Goal: Task Accomplishment & Management: Use online tool/utility

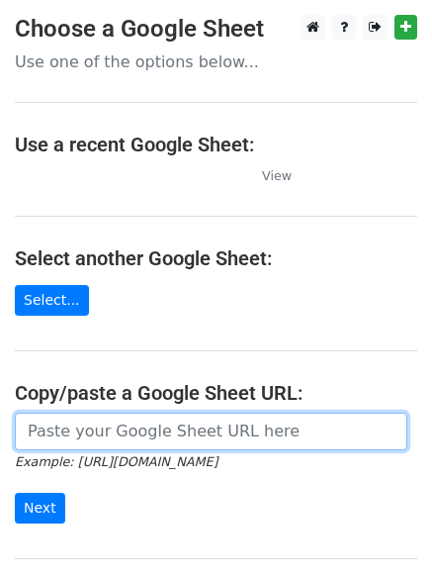
drag, startPoint x: 124, startPoint y: 430, endPoint x: 124, endPoint y: 445, distance: 14.8
click at [124, 430] on input "url" at bounding box center [211, 432] width 393 height 38
click at [109, 435] on input "url" at bounding box center [211, 432] width 393 height 38
type input "https://docs.google.com/spreadsheets/d/14UieewJNLdp8jwetcIIjsPbvFXsMj4do_5LEDgh…"
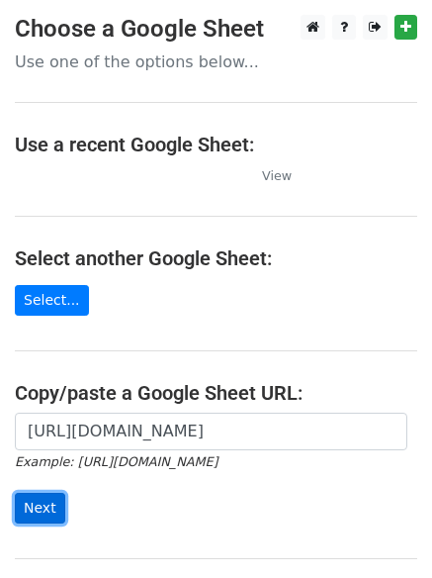
click at [41, 506] on input "Next" at bounding box center [40, 508] width 50 height 31
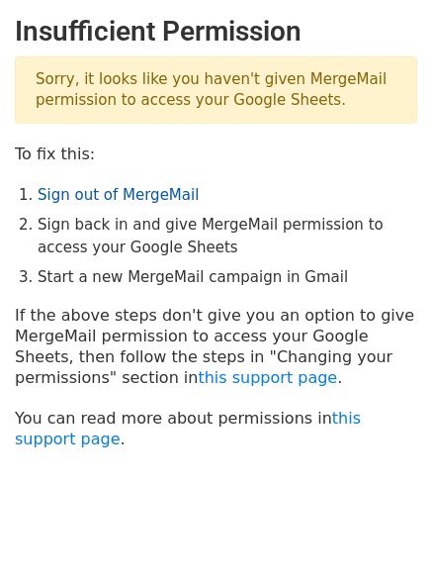
click at [94, 198] on link "Sign out of MergeMail" at bounding box center [118, 195] width 161 height 18
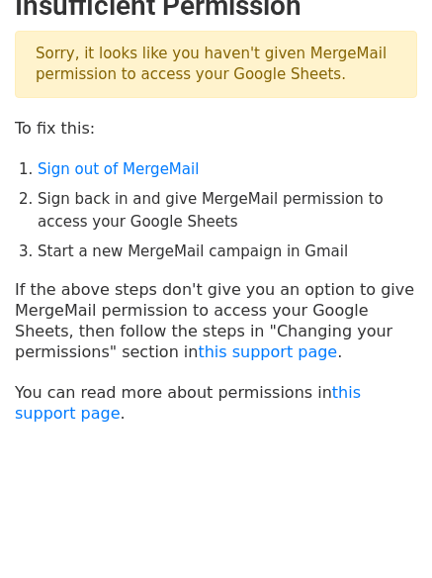
scroll to position [49, 0]
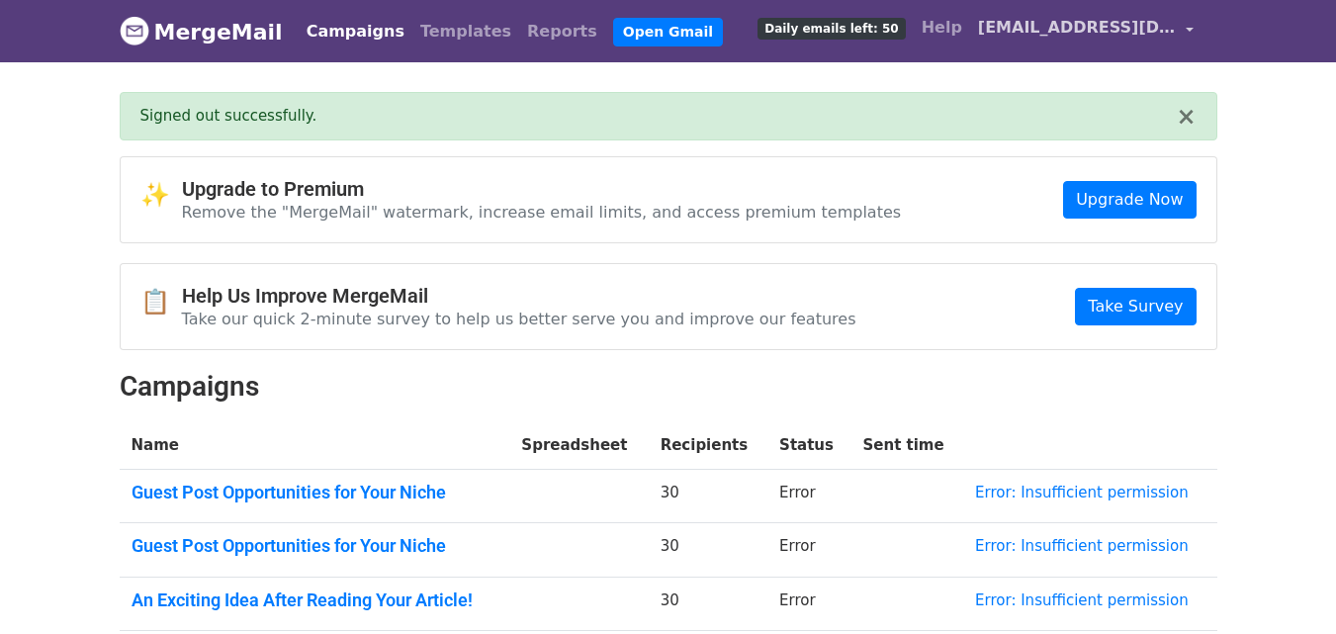
click at [1110, 22] on span "[EMAIL_ADDRESS][DOMAIN_NAME]" at bounding box center [1077, 28] width 198 height 24
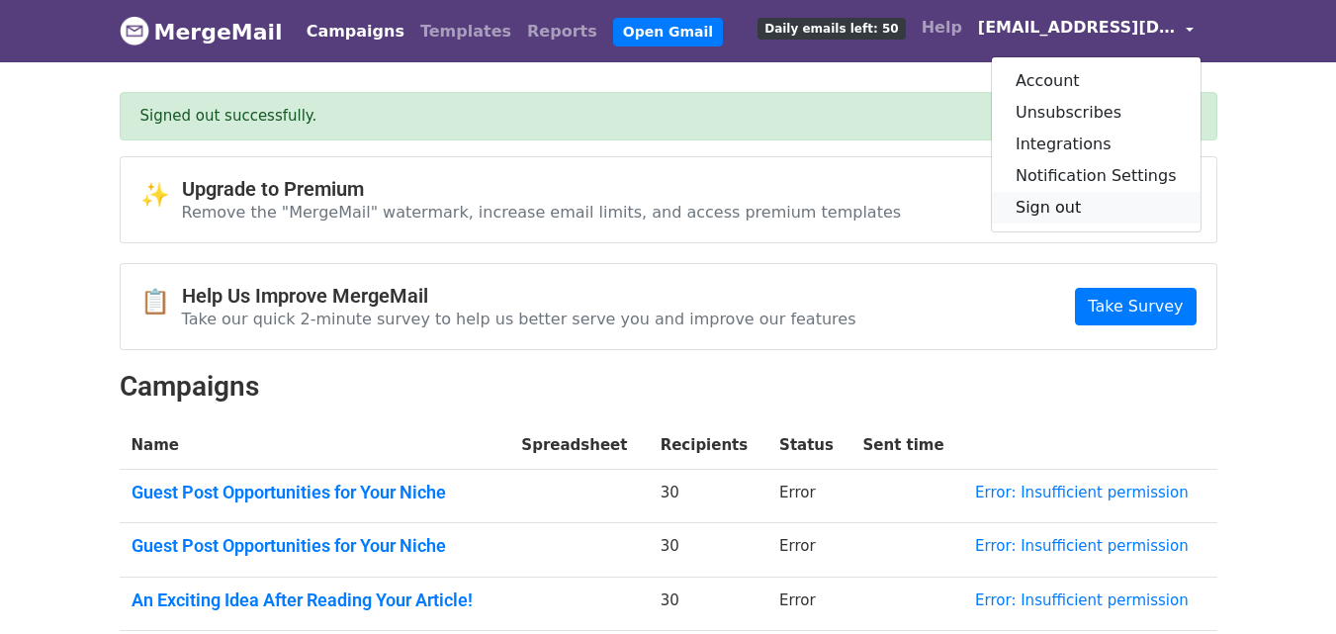
click at [1073, 203] on link "Sign out" at bounding box center [1096, 208] width 209 height 32
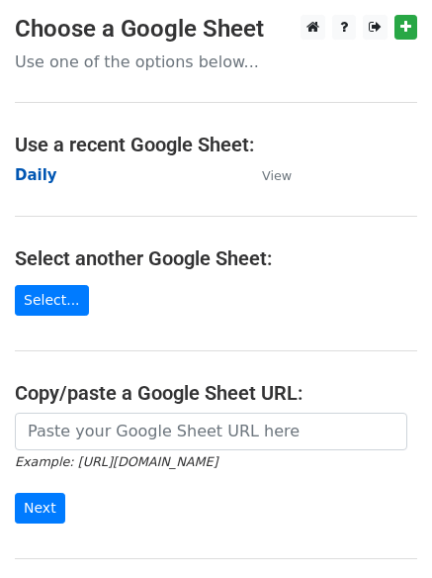
click at [38, 174] on strong "Daily" at bounding box center [36, 175] width 43 height 18
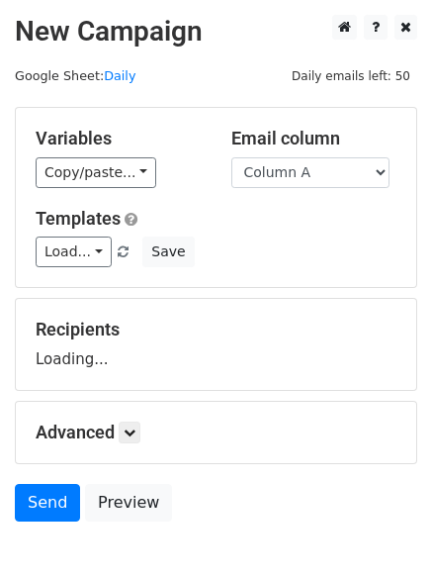
scroll to position [112, 0]
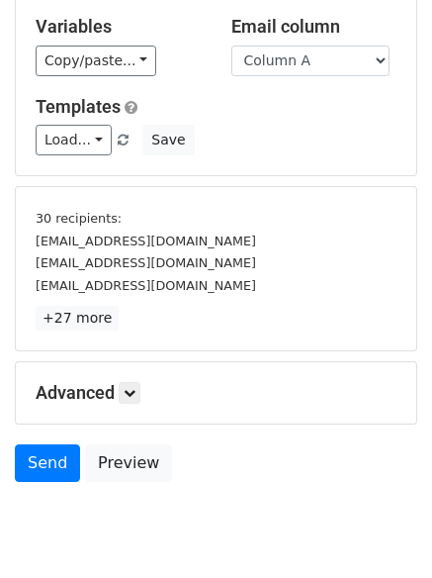
click at [126, 317] on p "+27 more" at bounding box center [216, 318] width 361 height 25
click at [140, 393] on link at bounding box center [130, 393] width 22 height 22
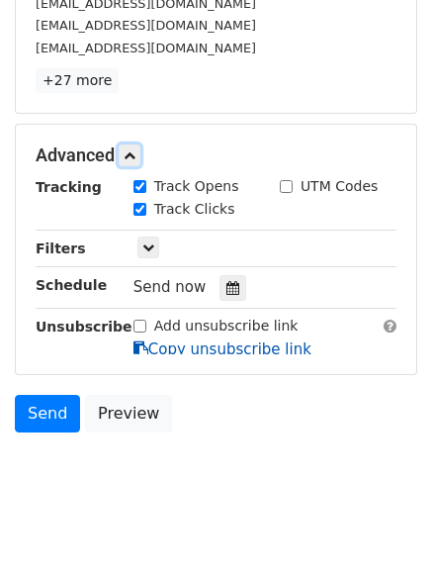
scroll to position [353, 0]
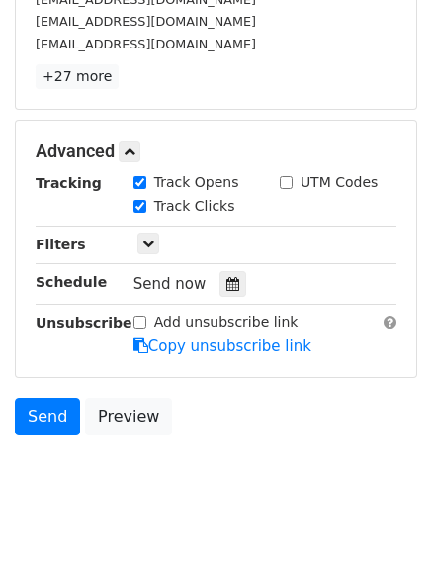
drag, startPoint x: 215, startPoint y: 291, endPoint x: 202, endPoint y: 290, distance: 12.9
click at [220, 290] on div at bounding box center [233, 284] width 27 height 26
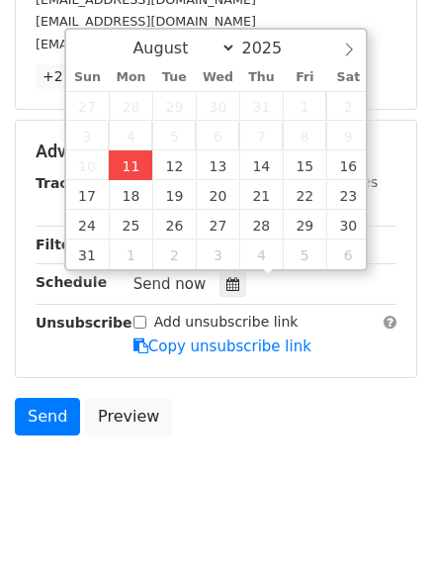
type input "2025-08-11 12:24"
type input "24"
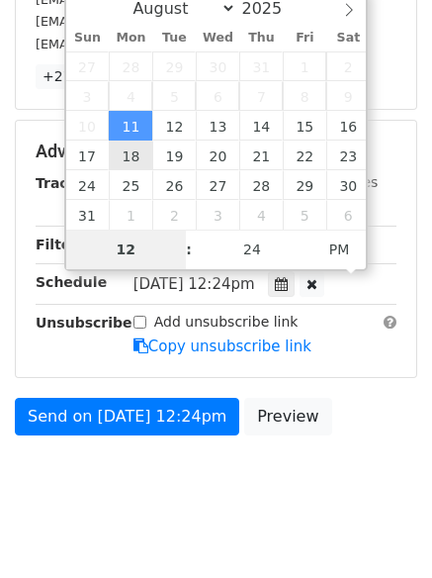
scroll to position [306, 0]
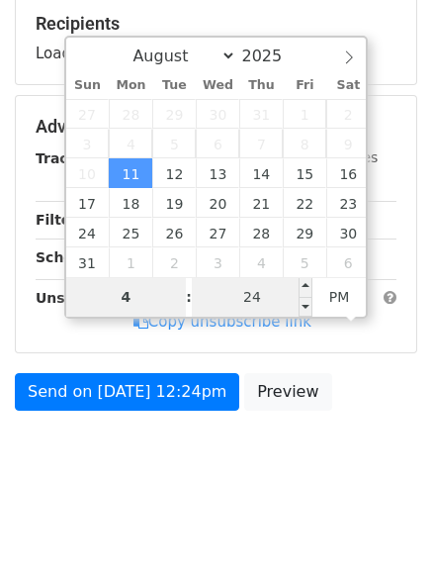
type input "4"
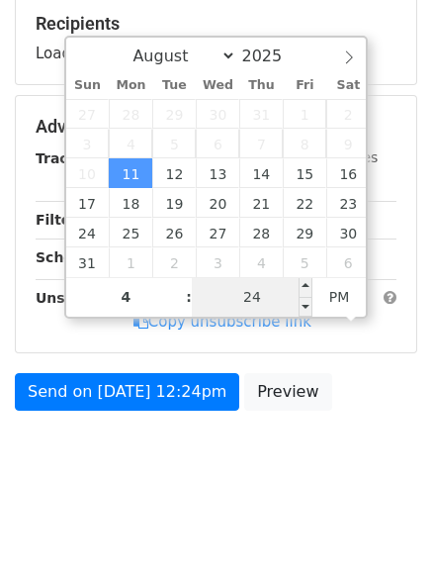
type input "2025-08-11 16:24"
type input "04"
click at [242, 285] on input "24" at bounding box center [252, 297] width 121 height 40
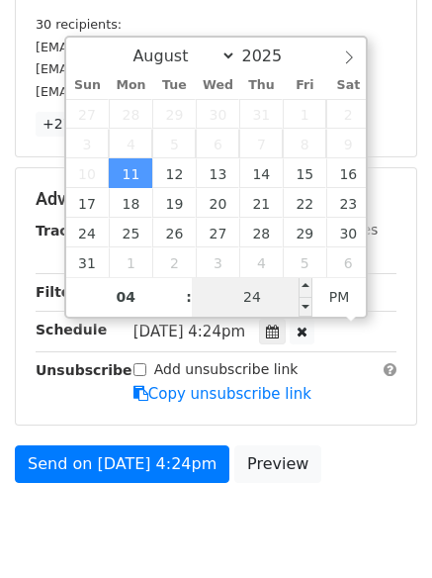
type input "1"
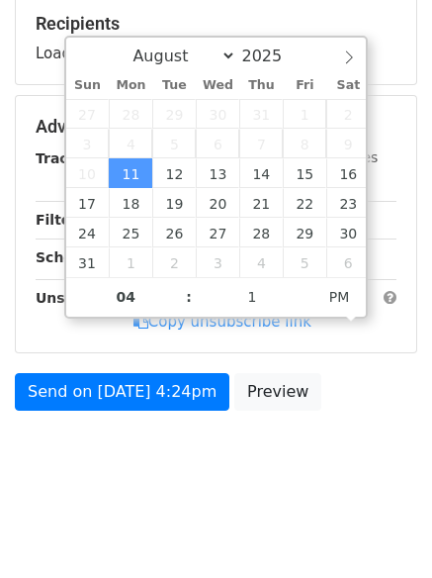
type input "2025-08-11 16:01"
click at [131, 463] on body "New Campaign Daily emails left: 50 Google Sheet: Daily Variables Copy/paste... …" at bounding box center [216, 104] width 432 height 790
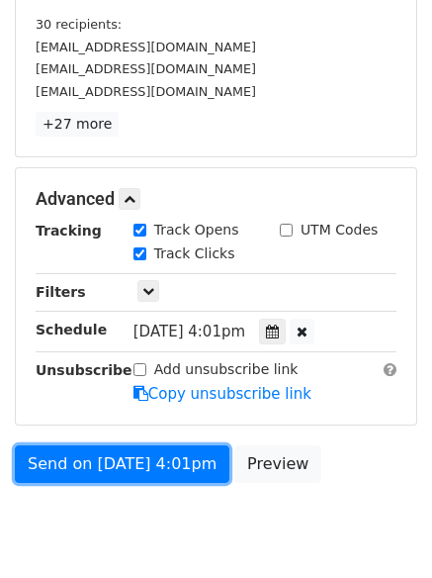
click at [132, 461] on link "Send on Aug 11 at 4:01pm" at bounding box center [122, 464] width 215 height 38
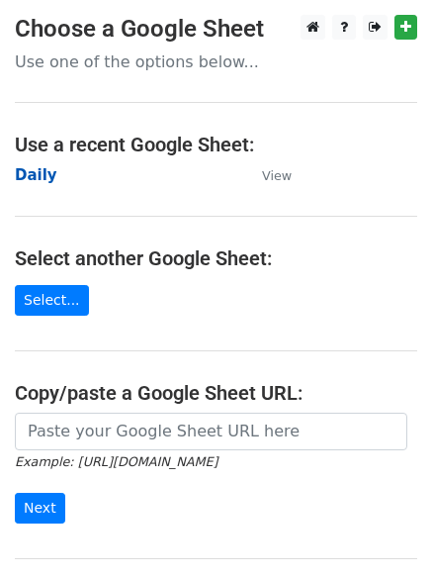
click at [26, 178] on strong "Daily" at bounding box center [36, 175] width 43 height 18
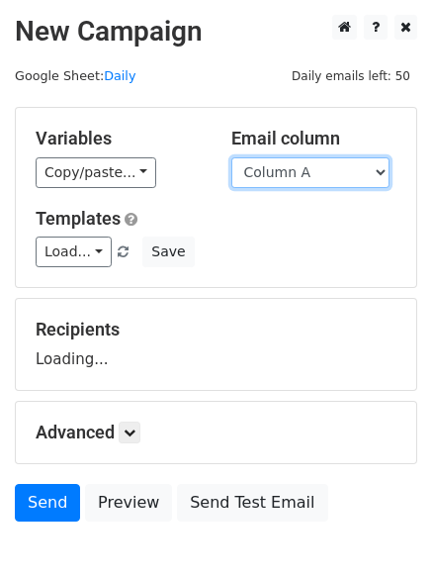
click at [277, 175] on select "Column A Column B Column C" at bounding box center [310, 172] width 158 height 31
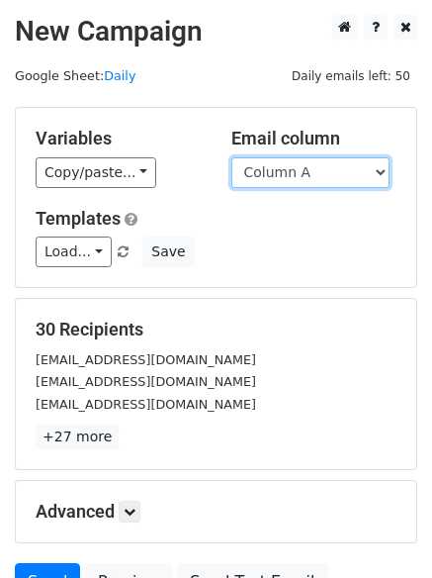
click at [278, 184] on select "Column A Column B Column C" at bounding box center [310, 172] width 158 height 31
select select "Column B"
click at [231, 157] on select "Column A Column B Column C" at bounding box center [310, 172] width 158 height 31
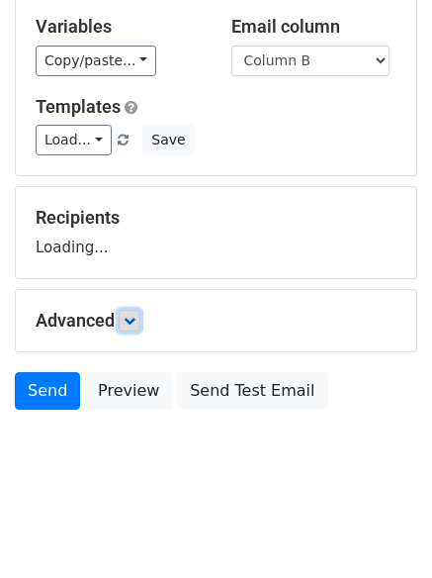
click at [133, 311] on link at bounding box center [130, 321] width 22 height 22
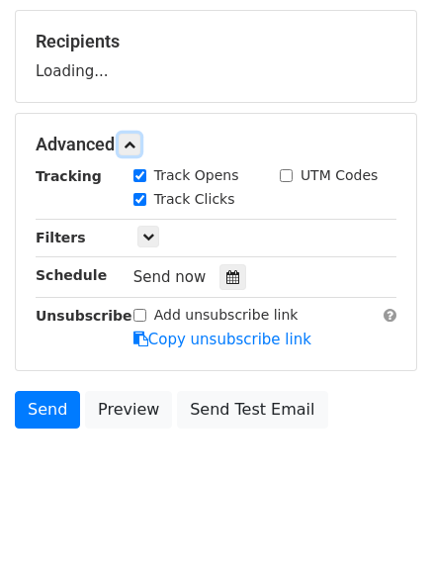
scroll to position [291, 0]
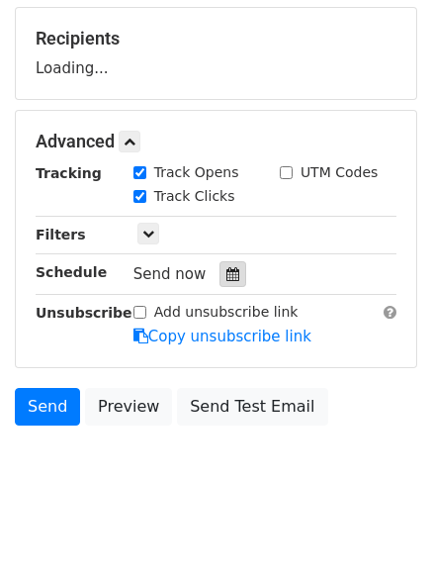
click at [227, 268] on icon at bounding box center [233, 274] width 13 height 14
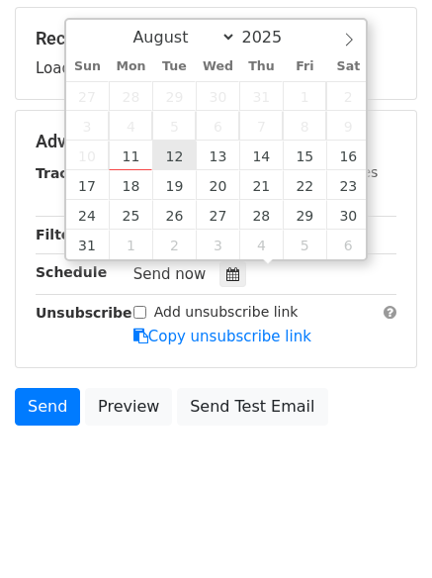
type input "2025-08-12 12:00"
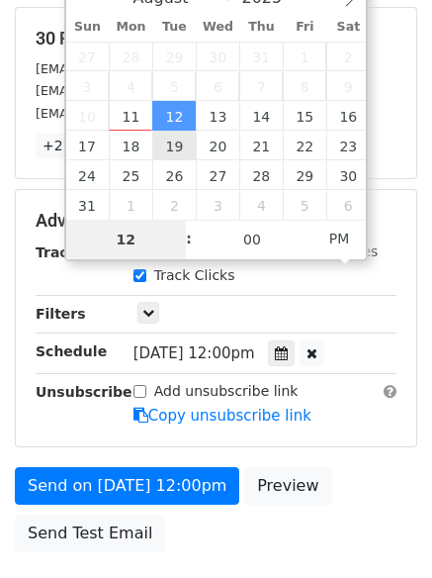
type input "5"
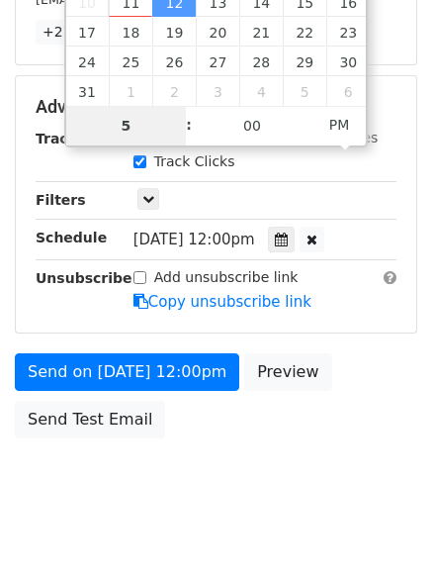
scroll to position [432, 0]
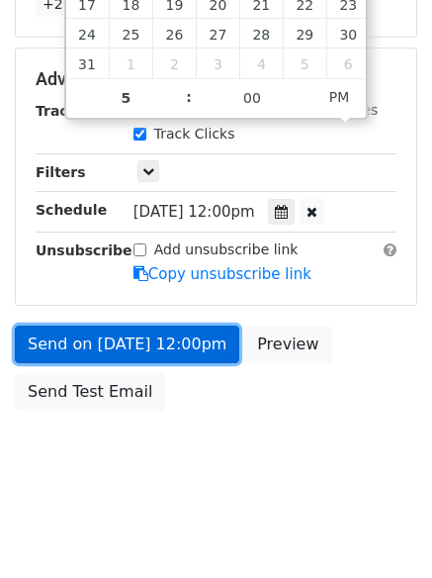
type input "2025-08-12 17:00"
click at [125, 345] on link "Send on Aug 12 at 12:00pm" at bounding box center [127, 344] width 225 height 38
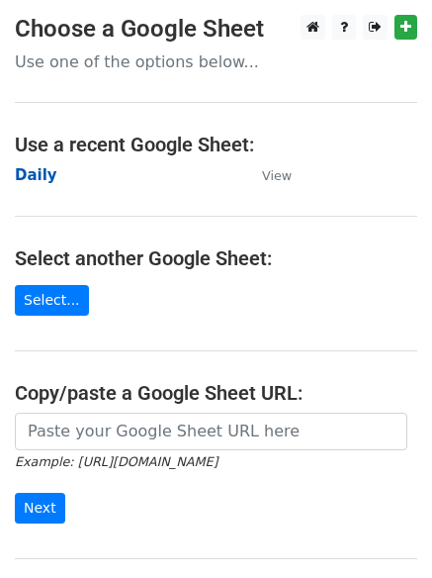
click at [32, 170] on strong "Daily" at bounding box center [36, 175] width 43 height 18
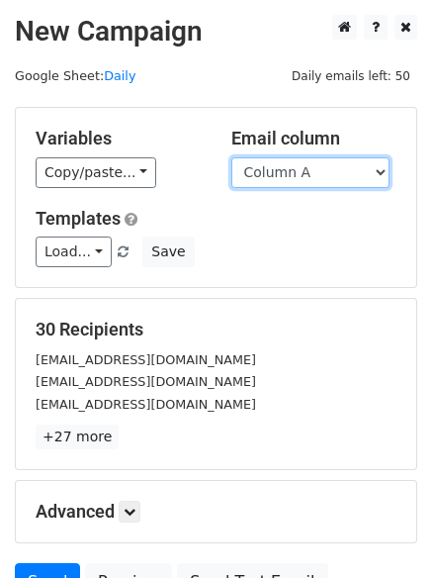
click at [309, 179] on select "Column A Column B Column C" at bounding box center [310, 172] width 158 height 31
select select "Column C"
click at [231, 157] on select "Column A Column B Column C" at bounding box center [310, 172] width 158 height 31
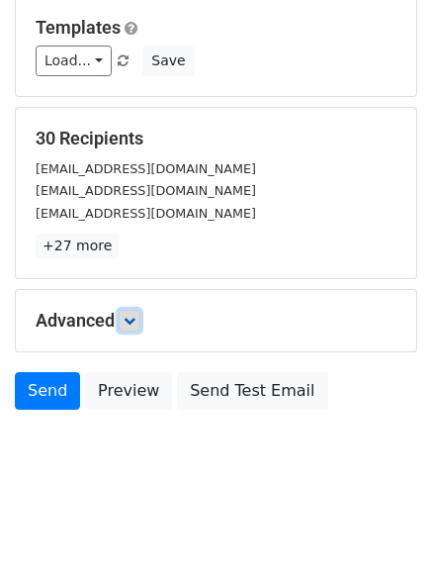
click at [132, 310] on link at bounding box center [130, 321] width 22 height 22
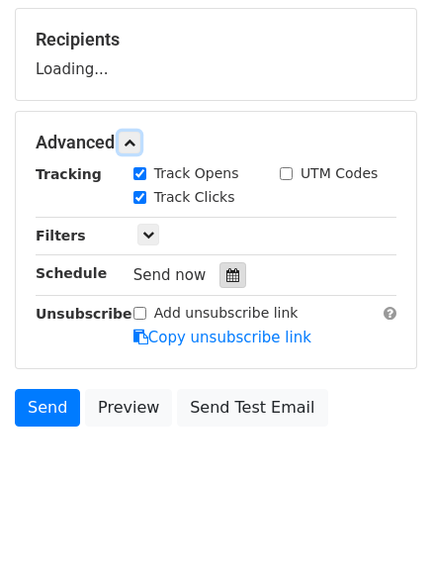
scroll to position [291, 0]
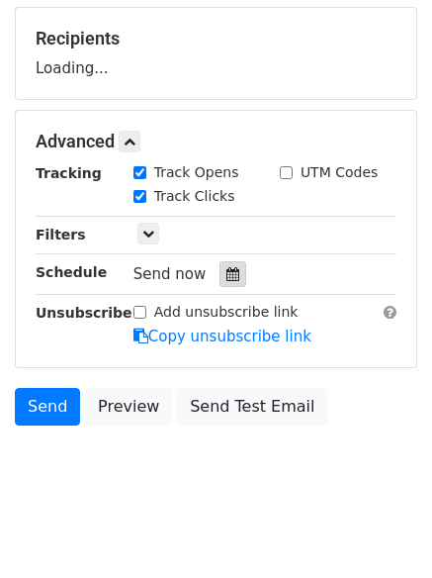
click at [227, 276] on icon at bounding box center [233, 274] width 13 height 14
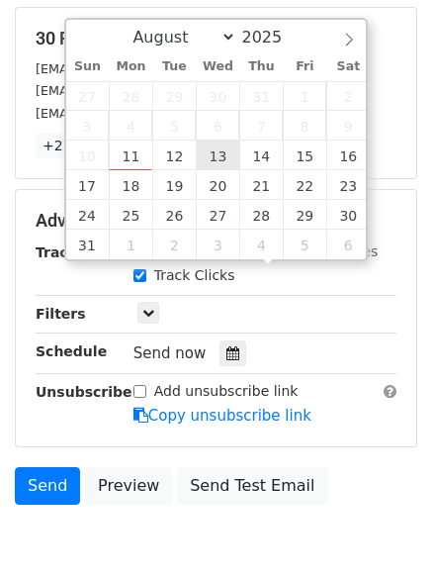
type input "[DATE] 12:00"
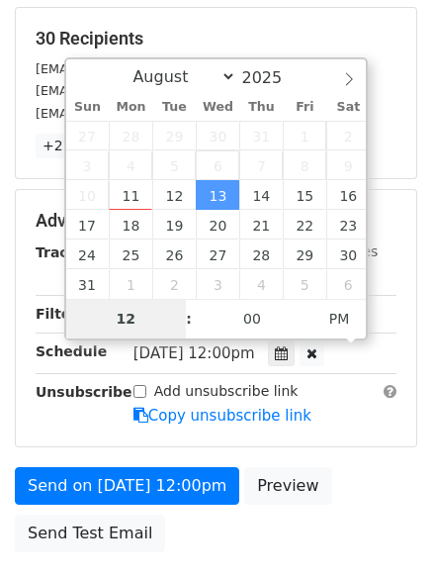
type input "6"
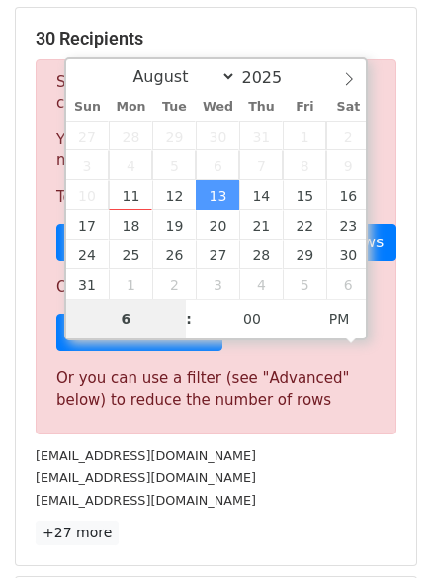
scroll to position [819, 0]
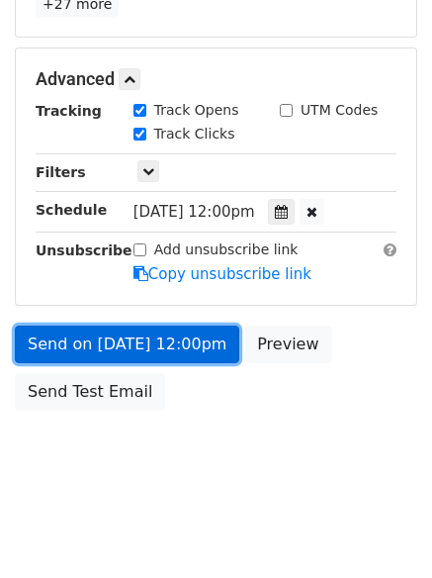
type input "2025-08-13 18:00"
click at [122, 332] on link "Send on Aug 13 at 12:00pm" at bounding box center [127, 344] width 225 height 38
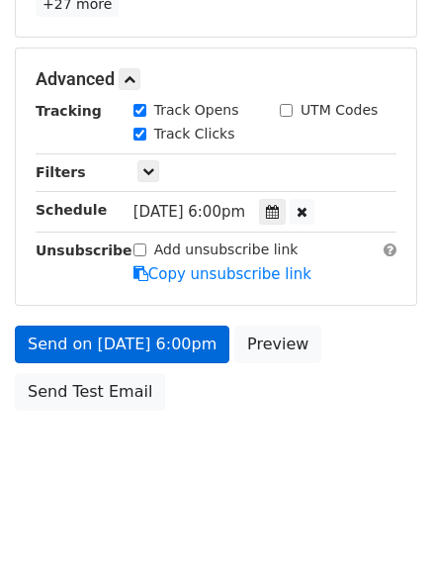
scroll to position [353, 0]
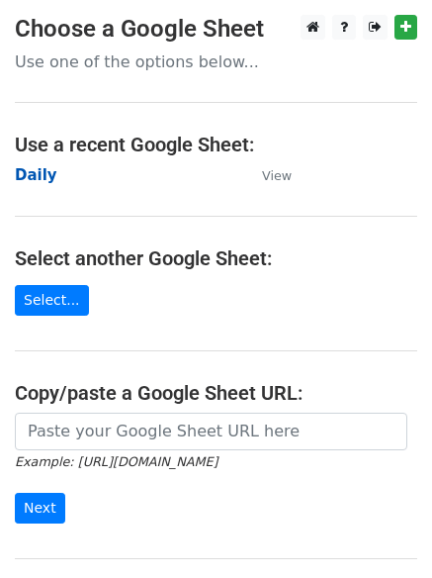
click at [33, 172] on strong "Daily" at bounding box center [36, 175] width 43 height 18
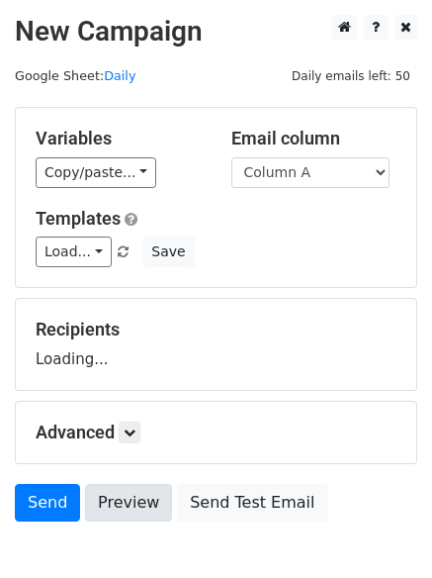
scroll to position [112, 0]
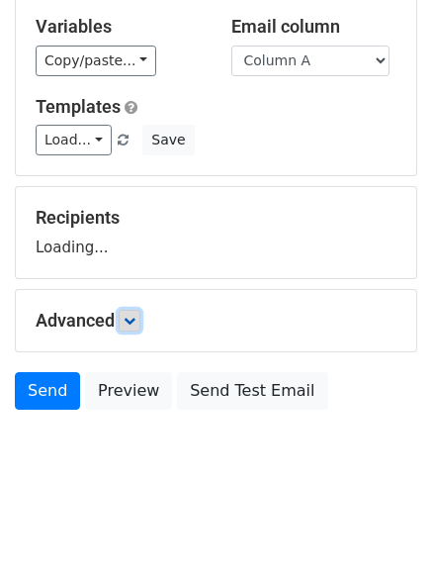
click at [135, 322] on icon at bounding box center [130, 321] width 12 height 12
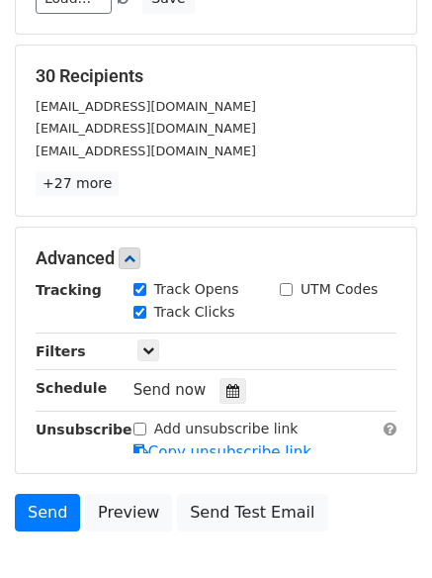
scroll to position [369, 0]
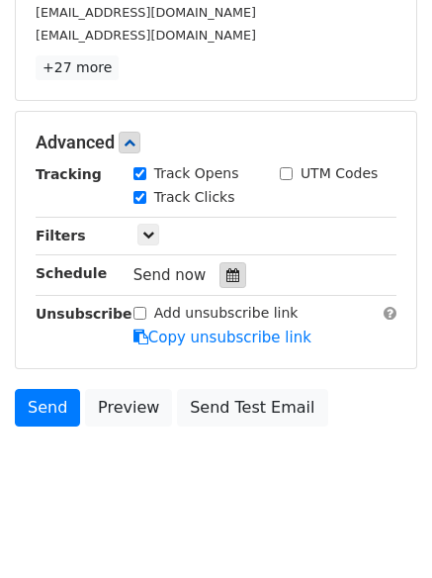
click at [227, 281] on icon at bounding box center [233, 275] width 13 height 14
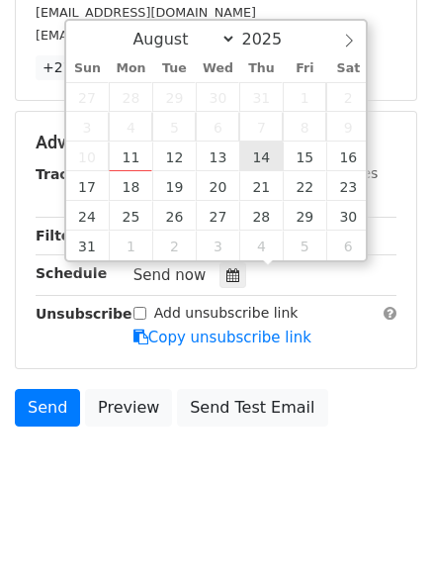
type input "[DATE] 12:00"
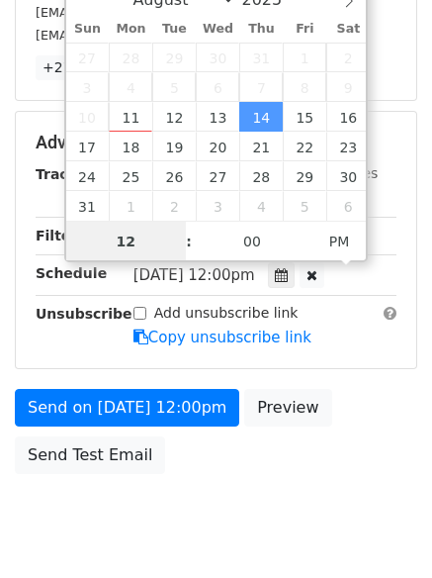
scroll to position [1, 0]
type input "7"
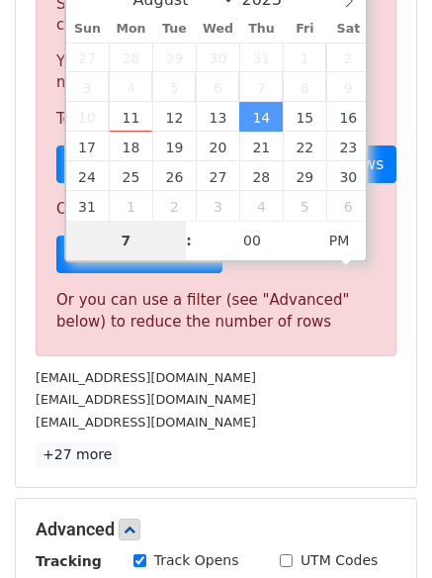
scroll to position [819, 0]
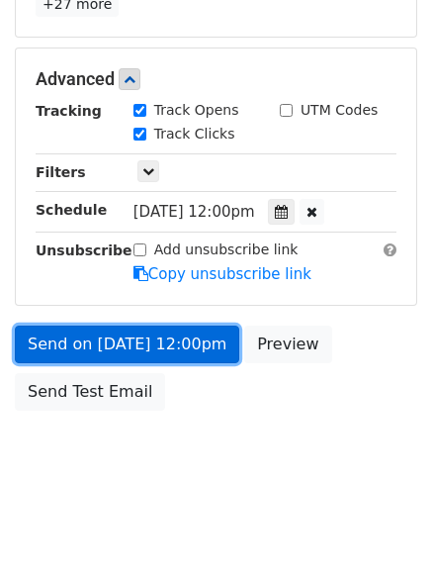
type input "[DATE] 19:00"
click at [122, 330] on link "Send on [DATE] 12:00pm" at bounding box center [127, 344] width 225 height 38
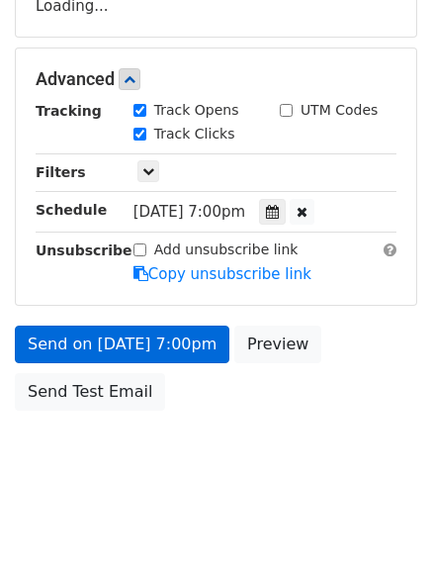
scroll to position [432, 0]
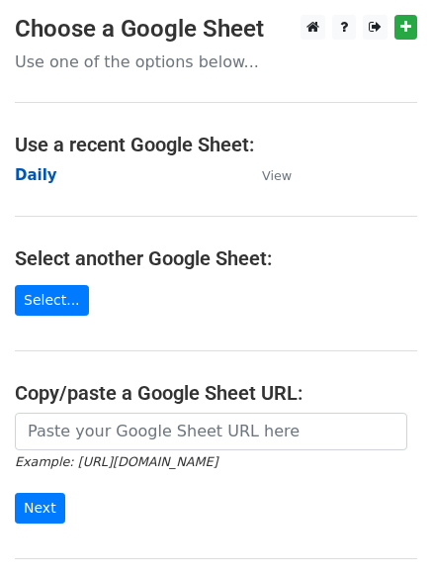
click at [34, 171] on strong "Daily" at bounding box center [36, 175] width 43 height 18
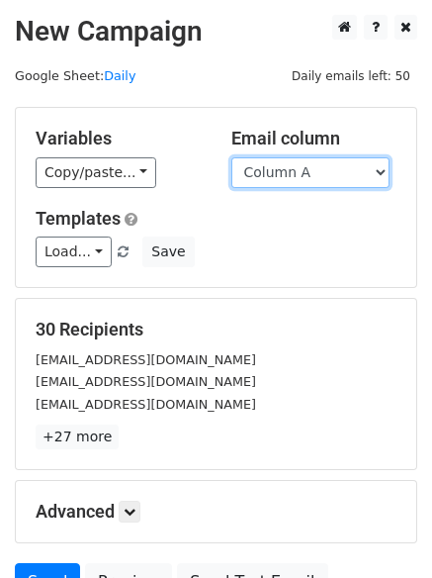
click at [305, 177] on select "Column A Column B Column C" at bounding box center [310, 172] width 158 height 31
select select "Column B"
click at [231, 157] on select "Column A Column B Column C" at bounding box center [310, 172] width 158 height 31
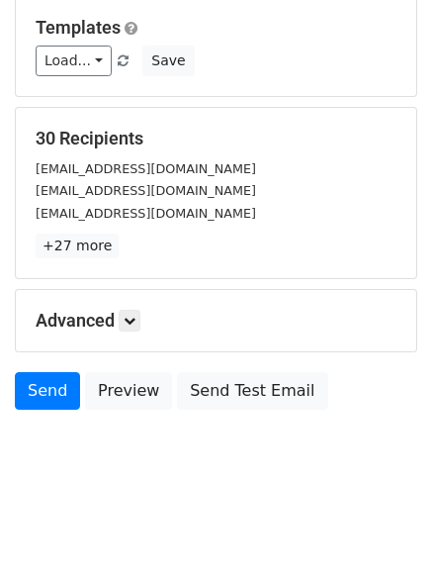
click at [132, 331] on div "Advanced Tracking Track Opens UTM Codes Track Clicks Filters Only include sprea…" at bounding box center [216, 320] width 401 height 61
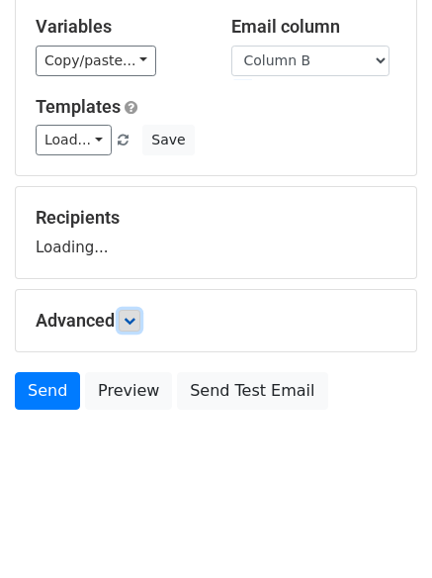
click at [135, 323] on icon at bounding box center [130, 321] width 12 height 12
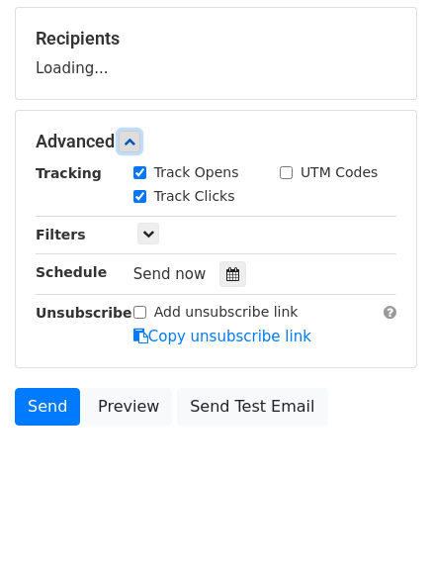
scroll to position [297, 0]
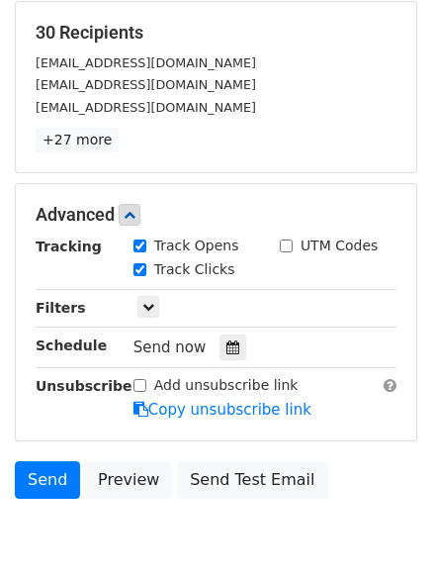
click at [225, 268] on div "Track Clicks" at bounding box center [192, 271] width 146 height 24
drag, startPoint x: 215, startPoint y: 349, endPoint x: 251, endPoint y: 318, distance: 48.4
click at [220, 349] on div at bounding box center [233, 347] width 27 height 26
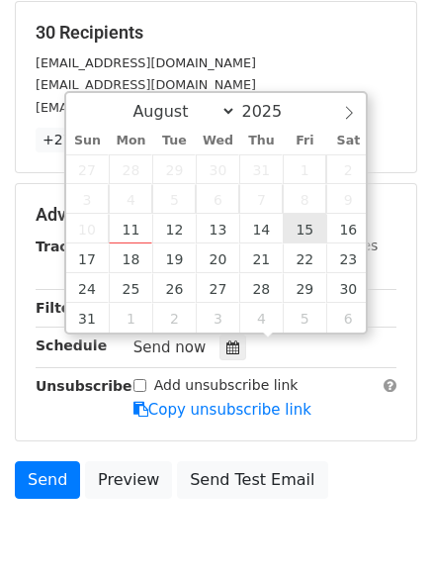
type input "[DATE] 12:00"
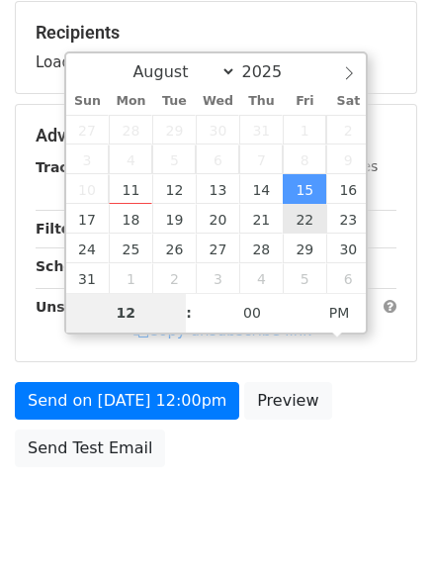
type input "8"
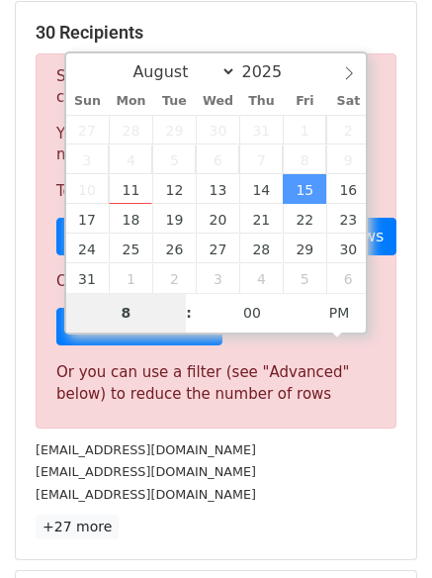
scroll to position [819, 0]
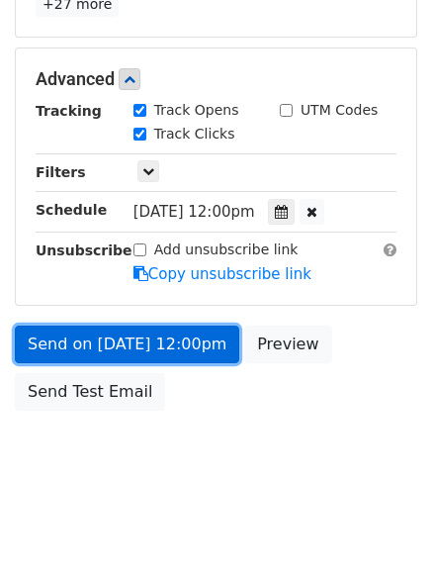
type input "2025-08-15 20:00"
click at [110, 350] on link "Send on [DATE] 12:00pm" at bounding box center [127, 344] width 225 height 38
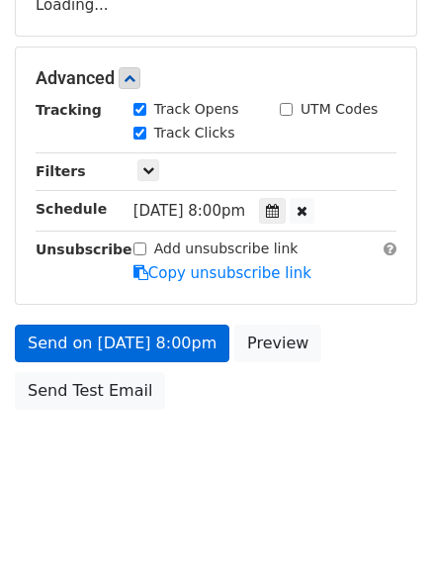
scroll to position [353, 0]
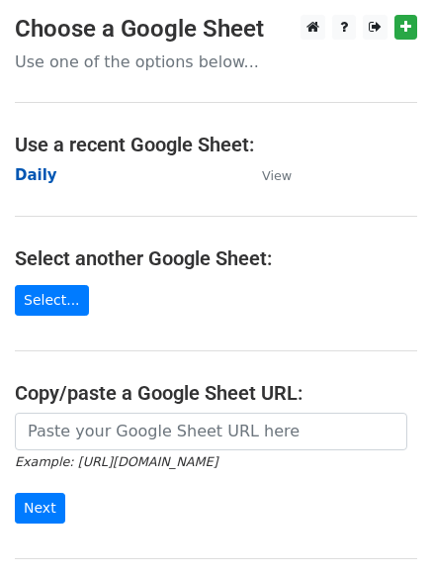
click at [28, 173] on strong "Daily" at bounding box center [36, 175] width 43 height 18
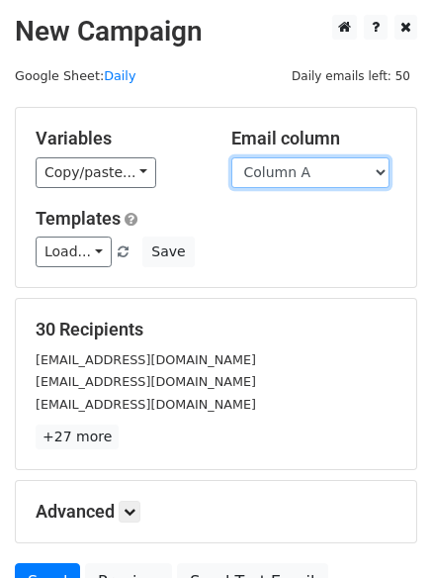
drag, startPoint x: 0, startPoint y: 0, endPoint x: 316, endPoint y: 178, distance: 362.3
click at [316, 178] on select "Column A Column B Column C" at bounding box center [310, 172] width 158 height 31
select select "Column C"
click at [231, 157] on select "Column A Column B Column C" at bounding box center [310, 172] width 158 height 31
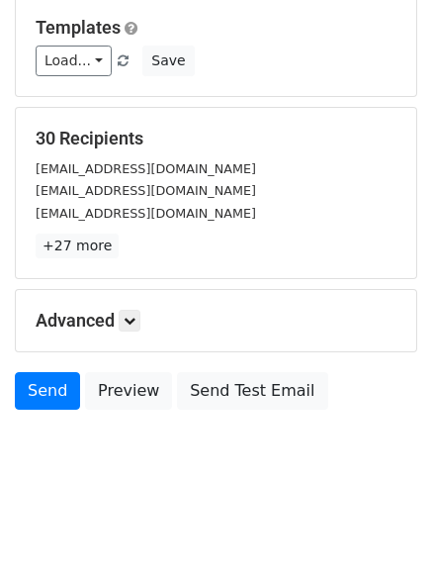
drag, startPoint x: 141, startPoint y: 299, endPoint x: 135, endPoint y: 318, distance: 20.0
click at [140, 298] on div "Advanced Tracking Track Opens UTM Codes Track Clicks Filters Only include sprea…" at bounding box center [216, 320] width 401 height 61
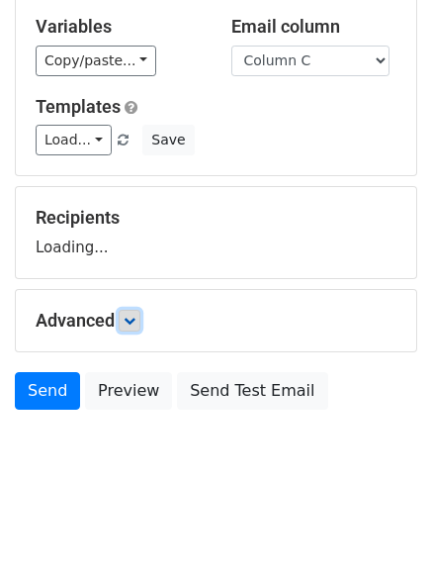
click at [134, 320] on icon at bounding box center [130, 321] width 12 height 12
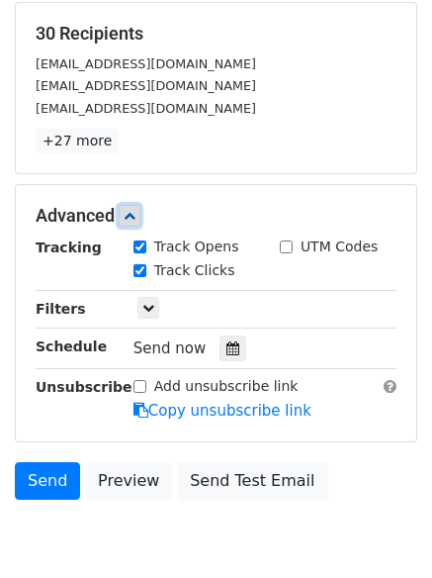
scroll to position [297, 0]
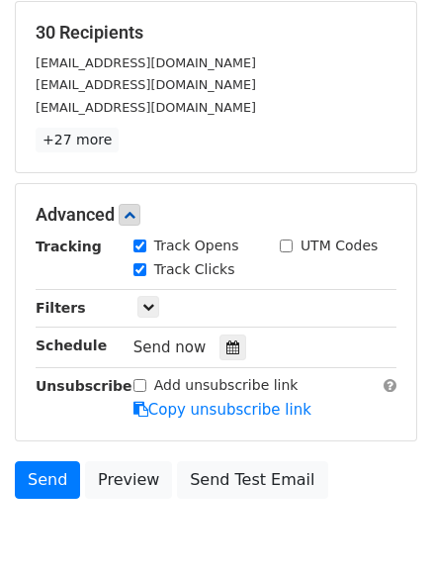
drag, startPoint x: 227, startPoint y: 257, endPoint x: 215, endPoint y: 258, distance: 11.9
click at [225, 259] on div "Track Clicks" at bounding box center [192, 271] width 146 height 24
click at [220, 359] on div at bounding box center [233, 347] width 27 height 26
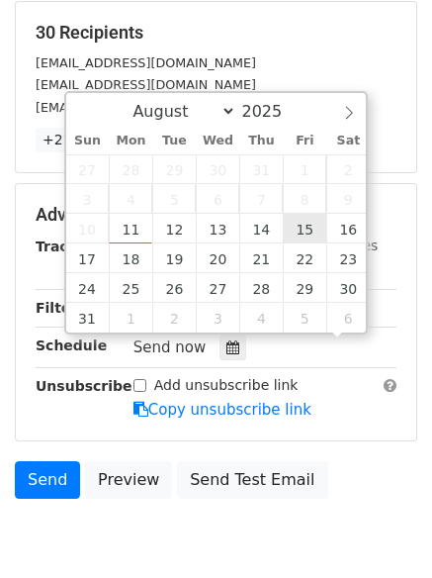
scroll to position [1, 0]
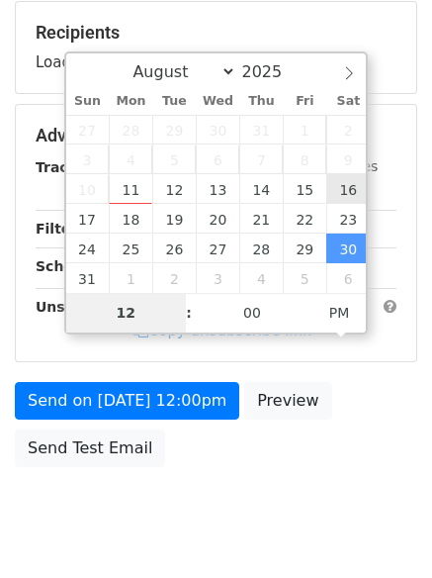
type input "2025-08-16 12:00"
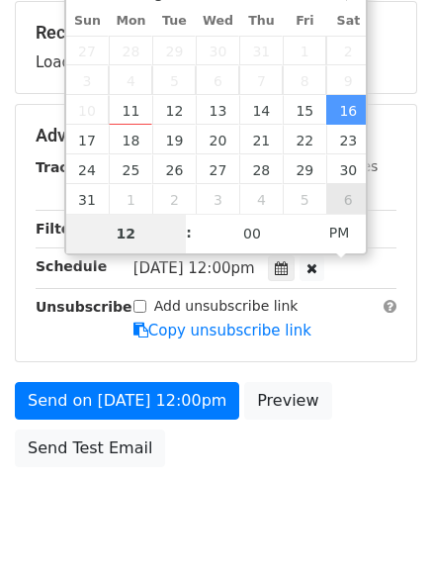
type input "9"
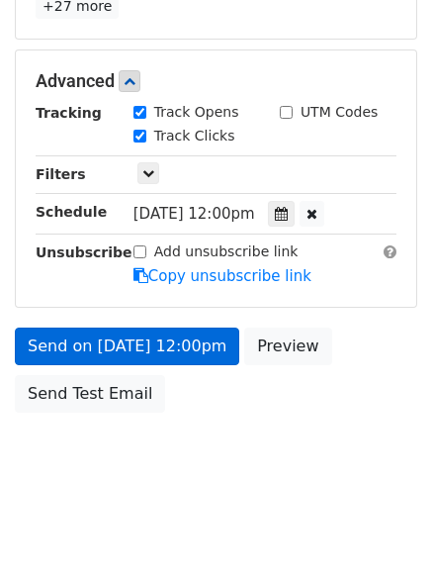
scroll to position [819, 0]
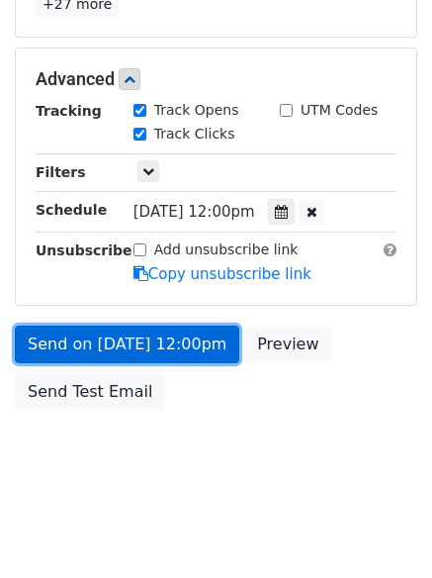
type input "2025-08-16 21:00"
click at [138, 336] on link "Send on Aug 16 at 12:00pm" at bounding box center [127, 344] width 225 height 38
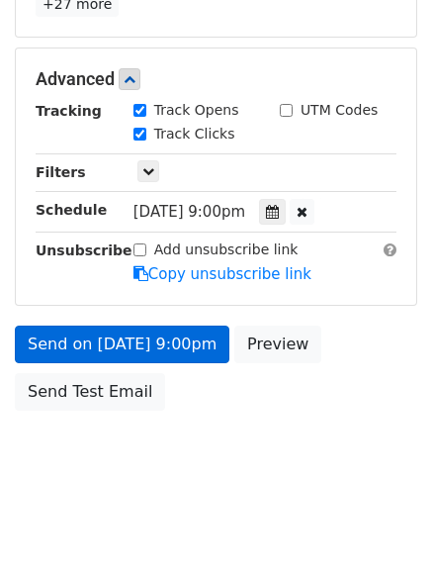
scroll to position [353, 0]
